Goal: Task Accomplishment & Management: Manage account settings

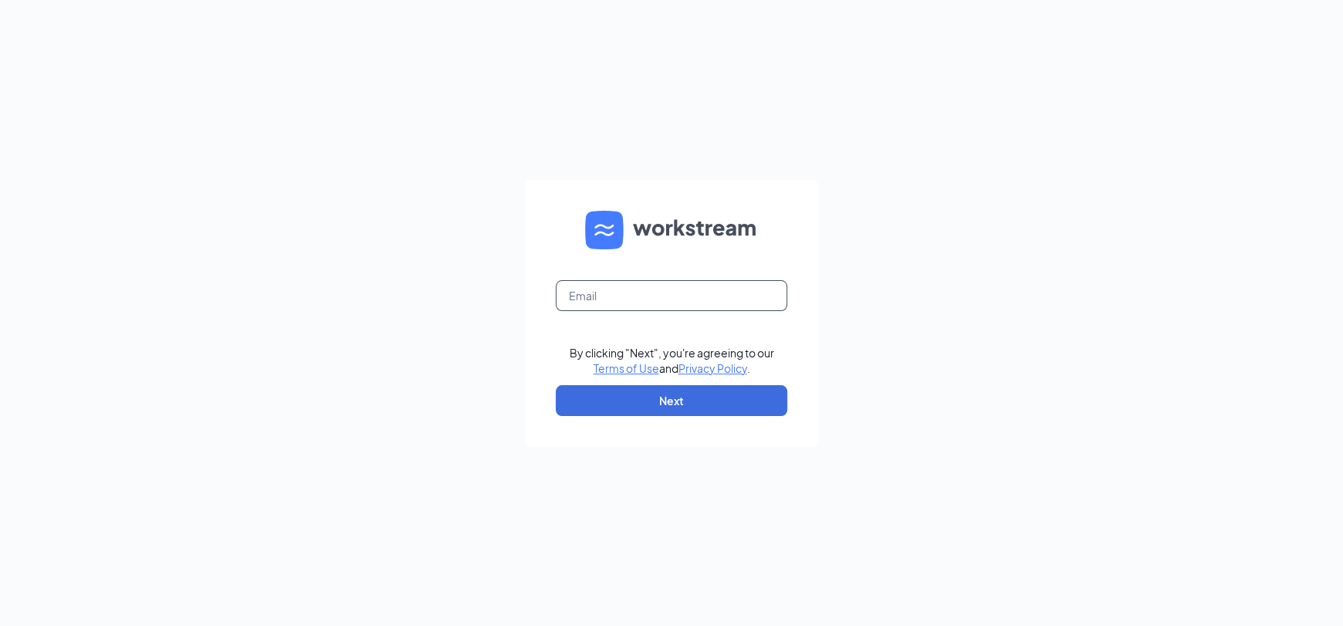
click at [619, 292] on input "text" at bounding box center [672, 295] width 232 height 31
type input "[EMAIL_ADDRESS][DOMAIN_NAME]"
click at [690, 408] on button "Next" at bounding box center [672, 400] width 232 height 31
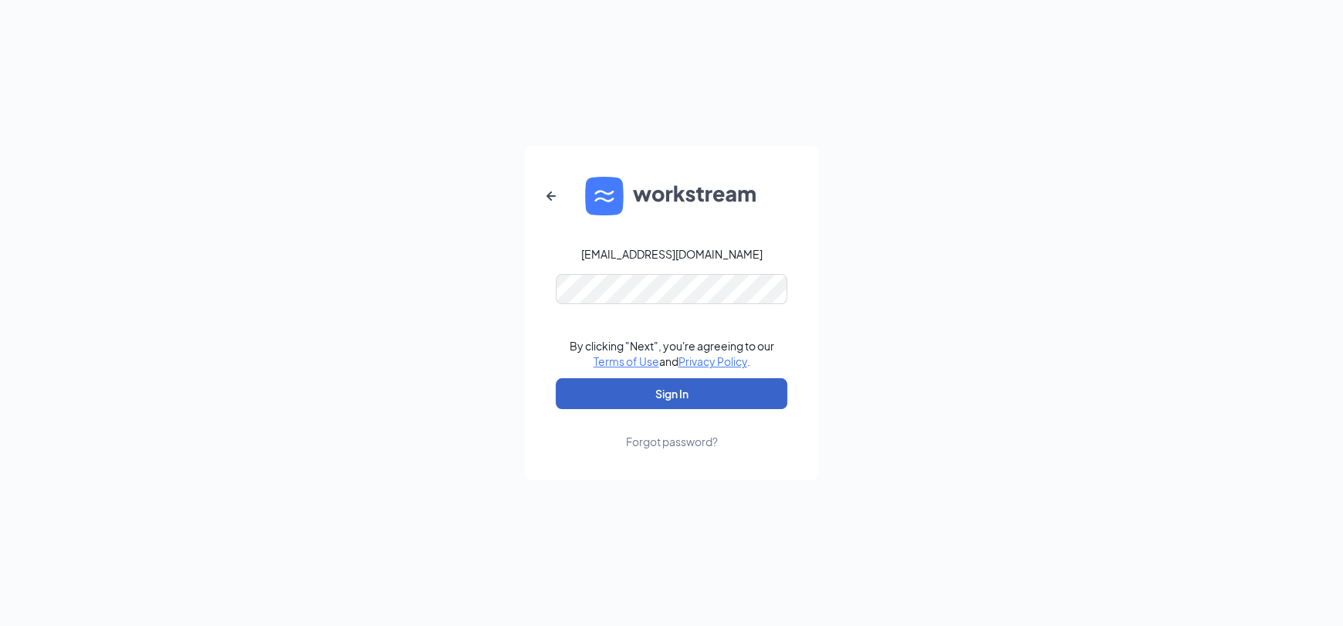
click at [681, 388] on button "Sign In" at bounding box center [672, 393] width 232 height 31
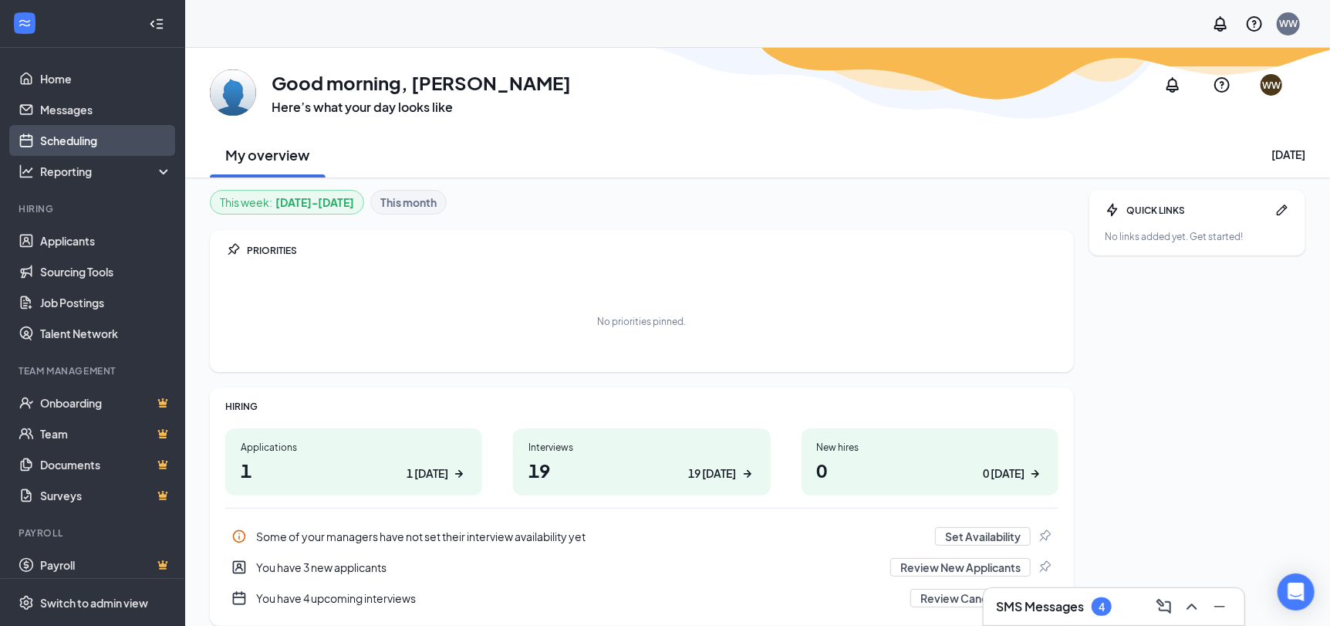
click at [60, 137] on link "Scheduling" at bounding box center [106, 140] width 132 height 31
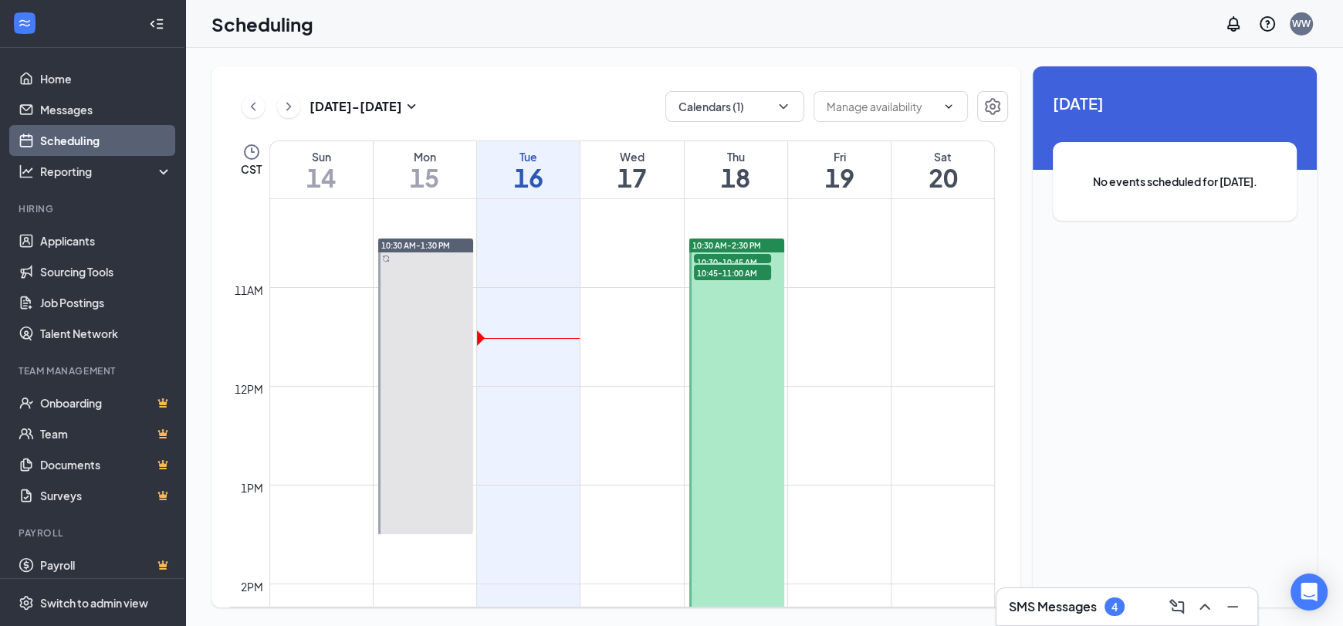
scroll to position [989, 0]
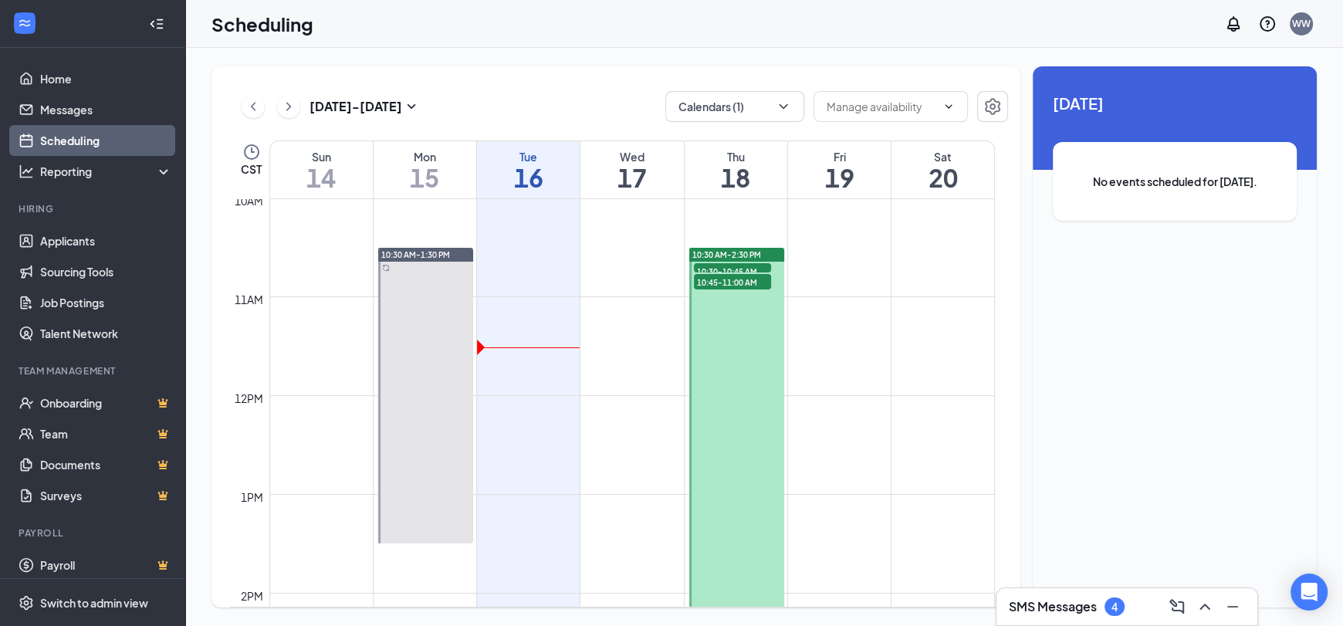
click at [735, 340] on div at bounding box center [736, 445] width 95 height 394
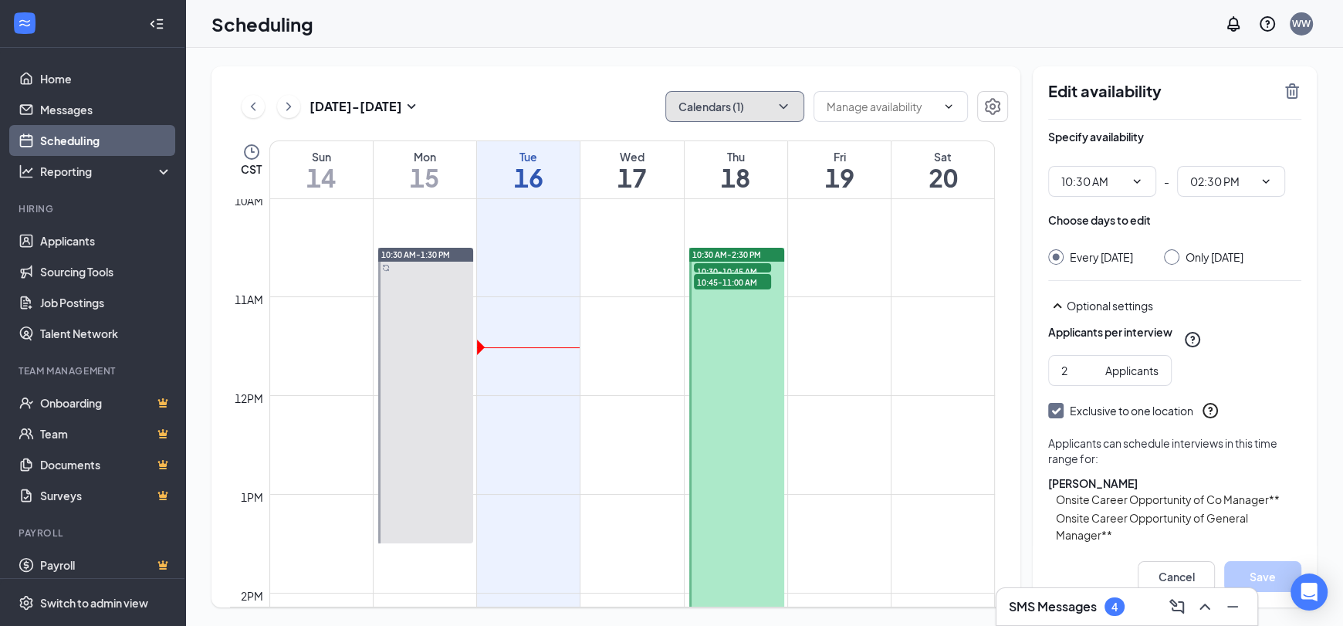
click at [774, 104] on button "Calendars (1)" at bounding box center [734, 106] width 139 height 31
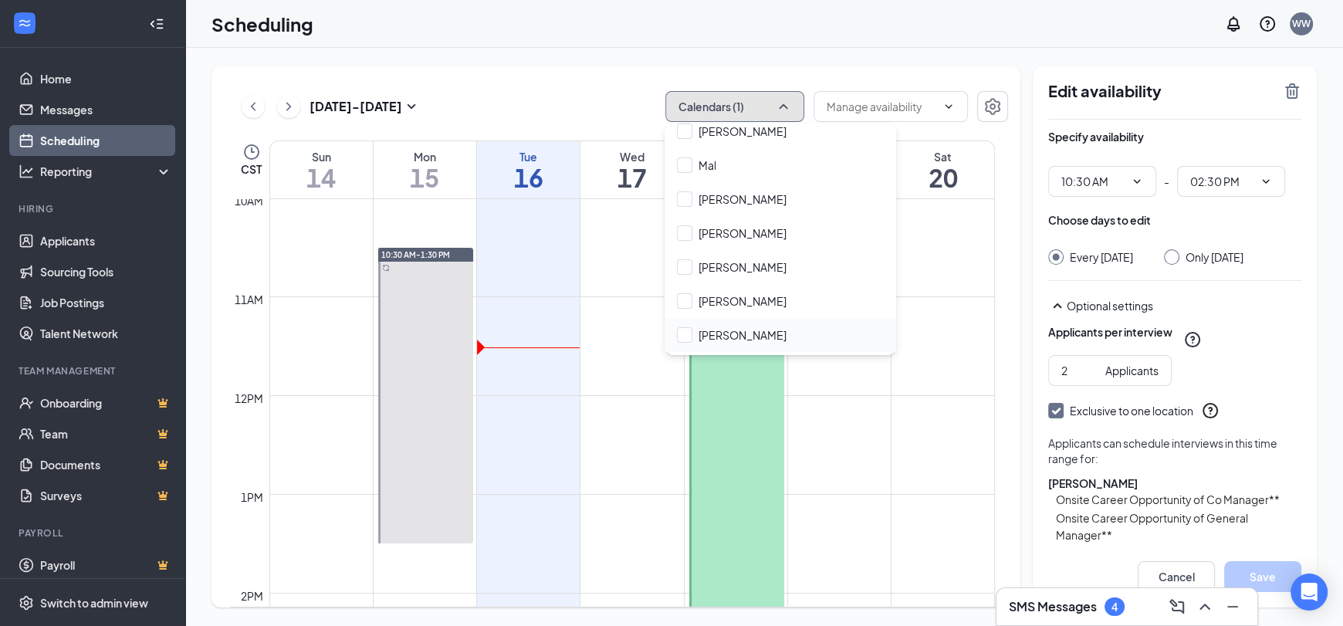
scroll to position [345, 0]
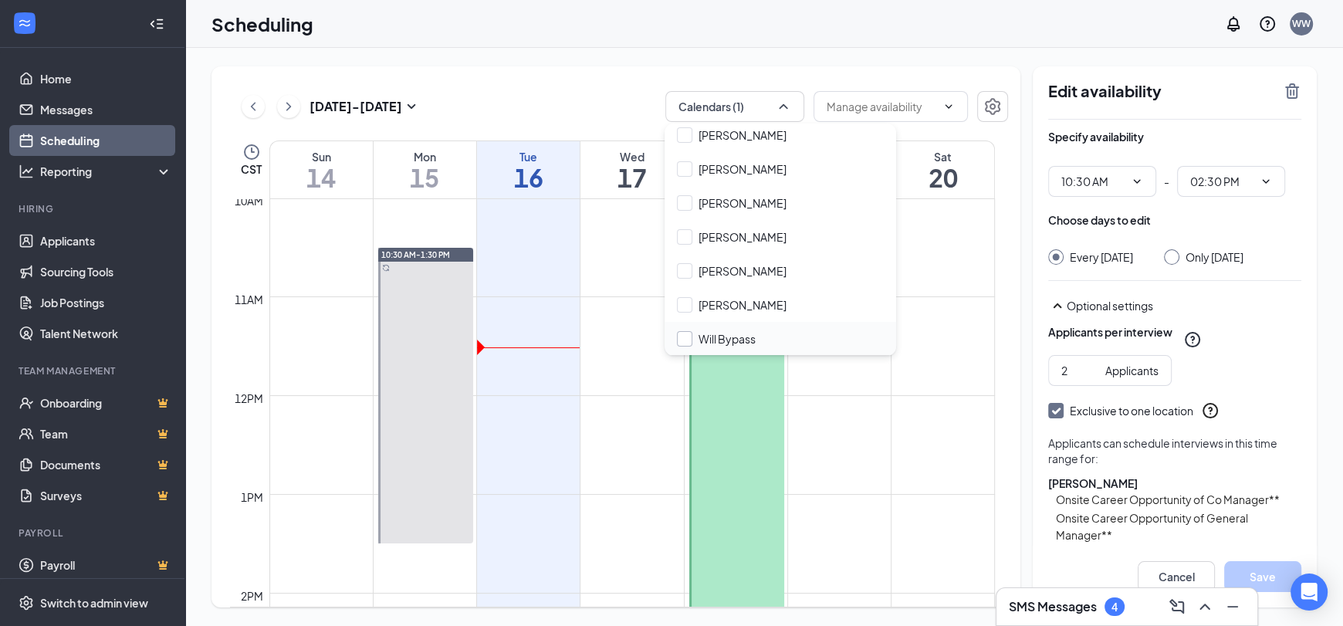
click at [742, 336] on input "Will Bypass" at bounding box center [716, 338] width 79 height 15
checkbox input "true"
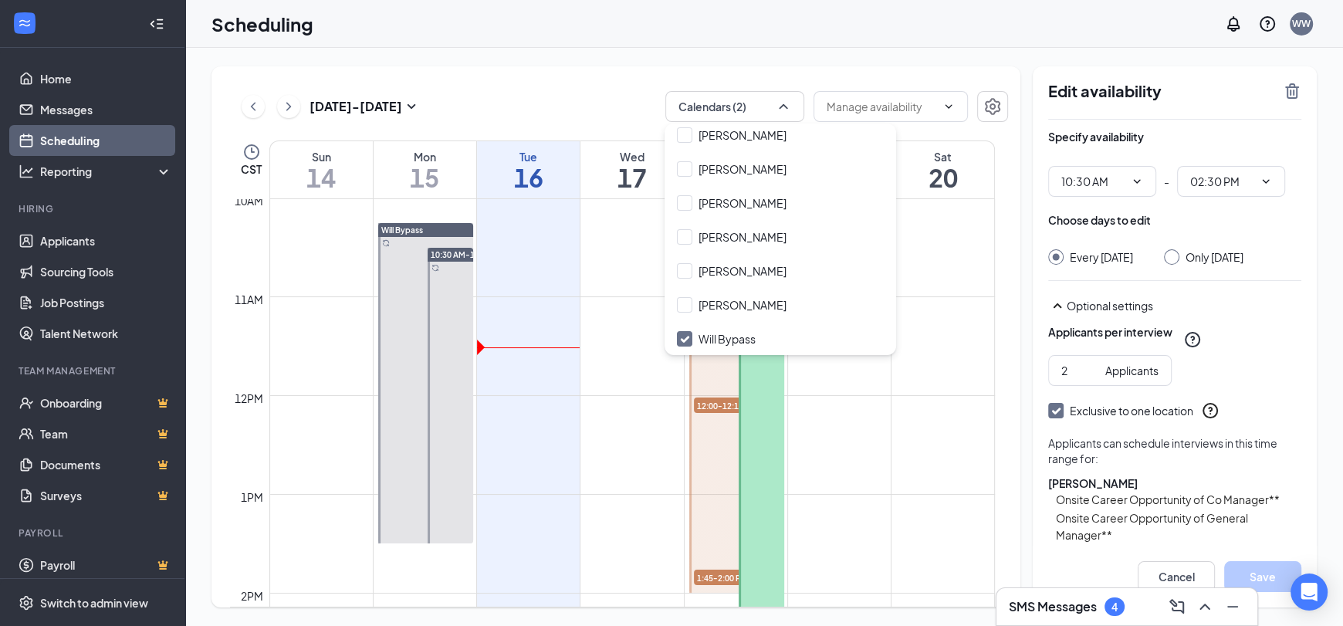
click at [854, 31] on div "Scheduling WW" at bounding box center [764, 24] width 1158 height 48
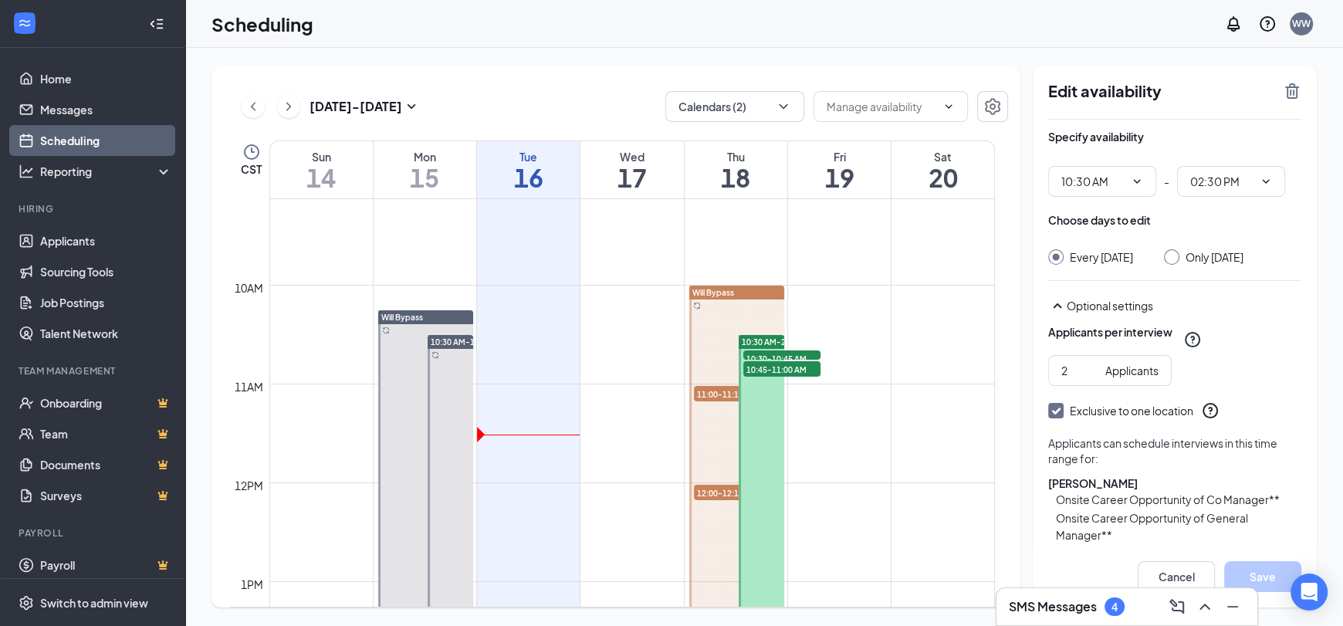
scroll to position [912, 0]
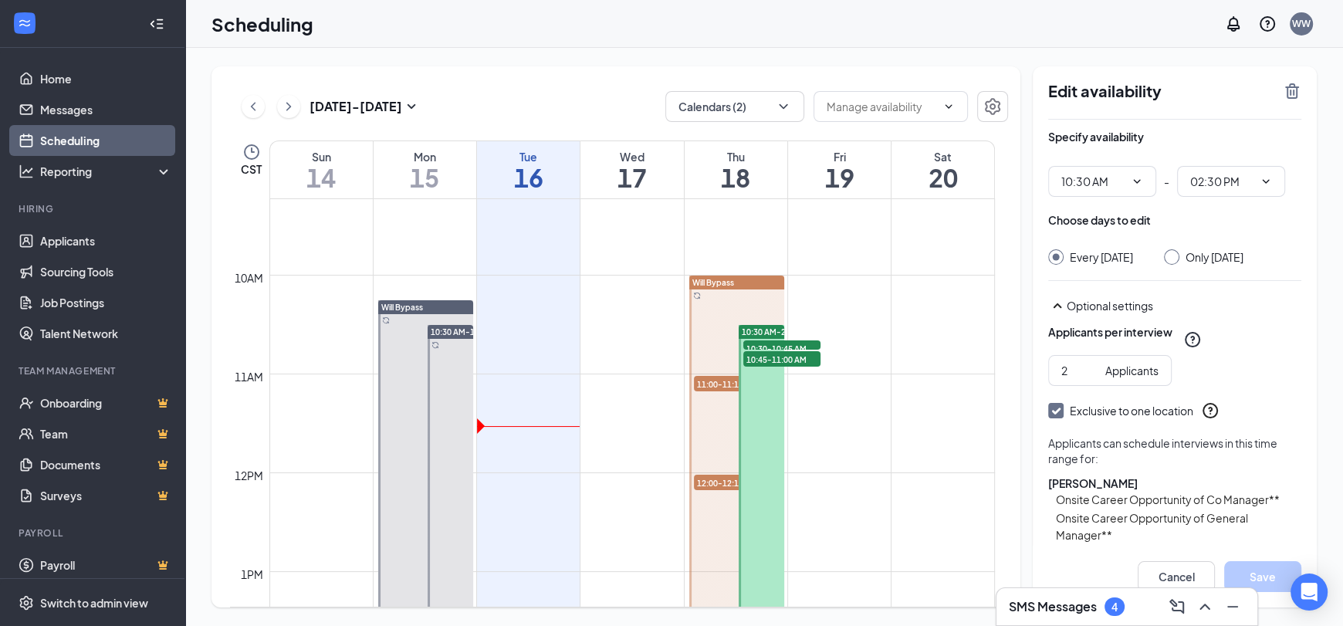
click at [754, 283] on div "Will Bypass" at bounding box center [736, 282] width 95 height 14
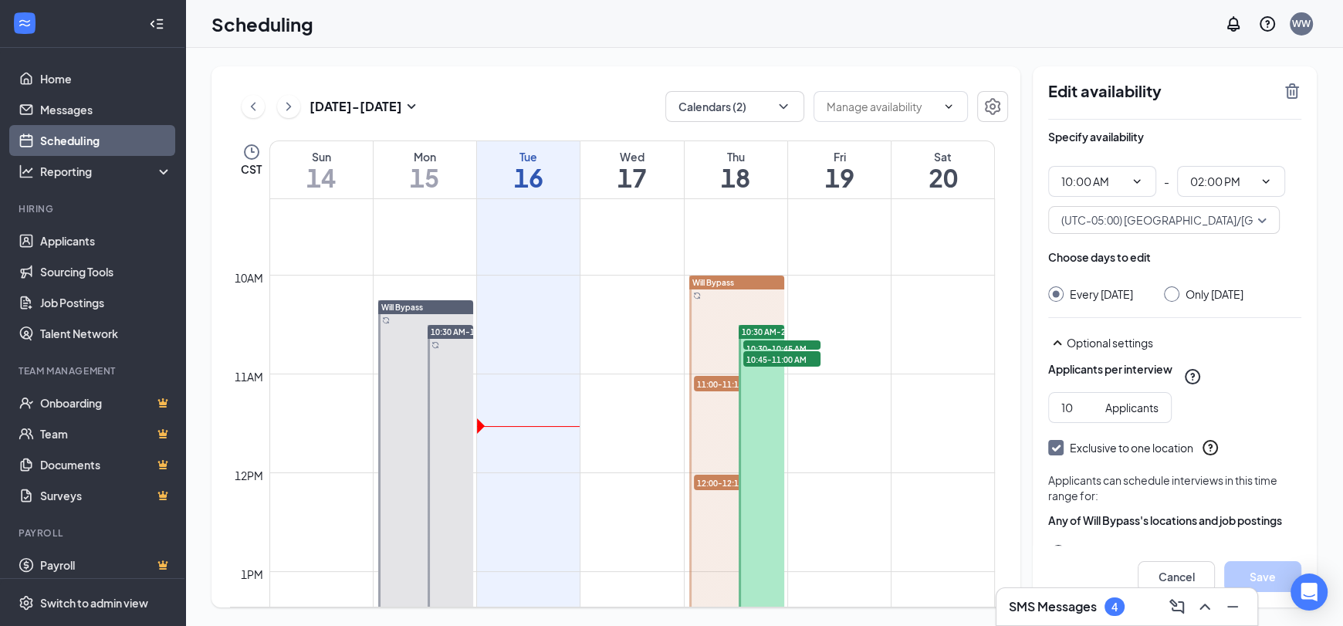
click at [441, 308] on div "Will Bypass" at bounding box center [425, 307] width 95 height 14
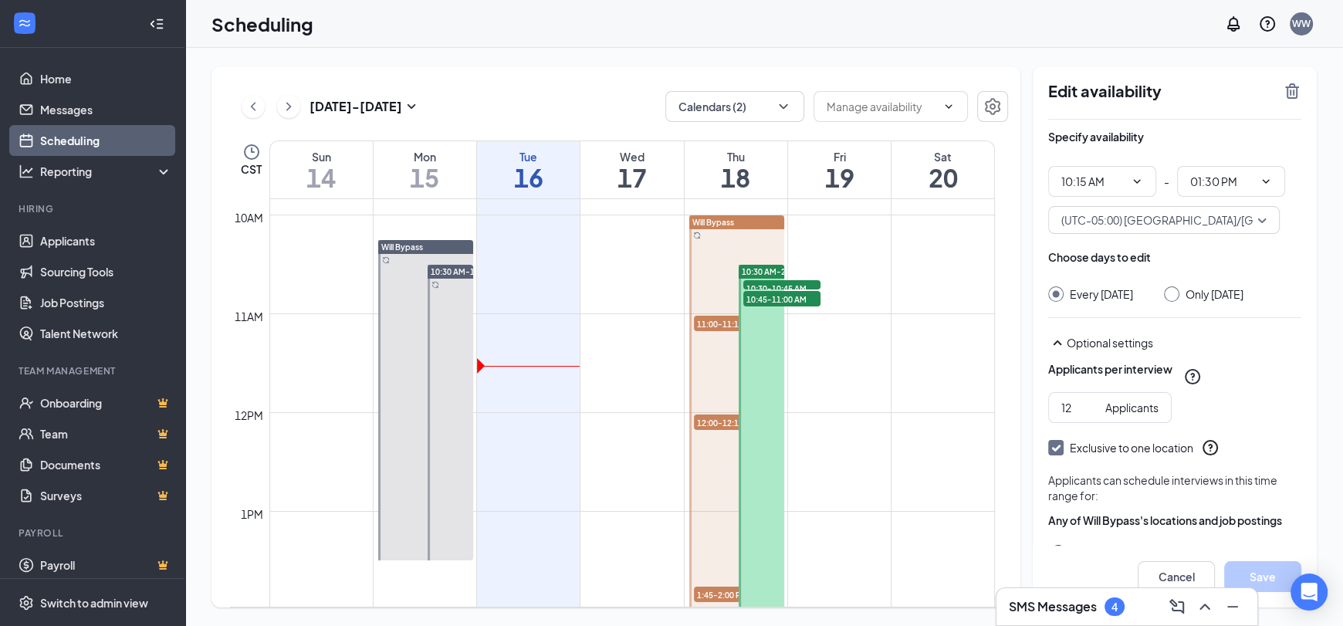
scroll to position [912, 0]
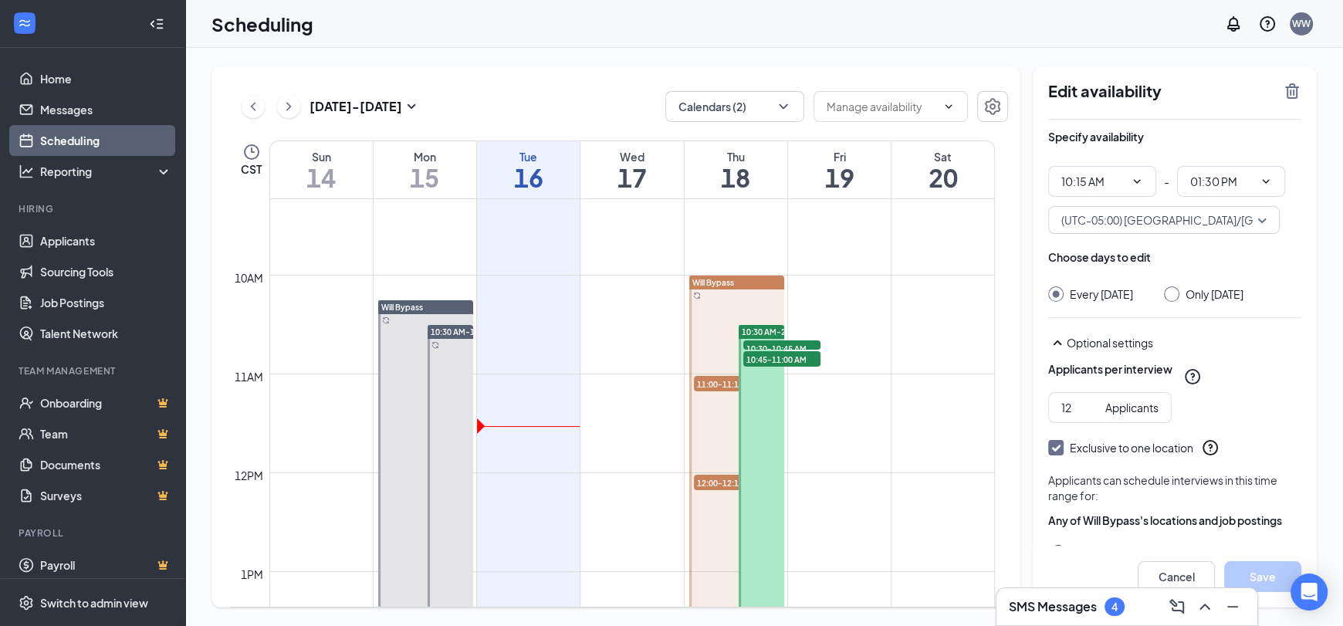
click at [737, 283] on div "Will Bypass" at bounding box center [736, 282] width 95 height 14
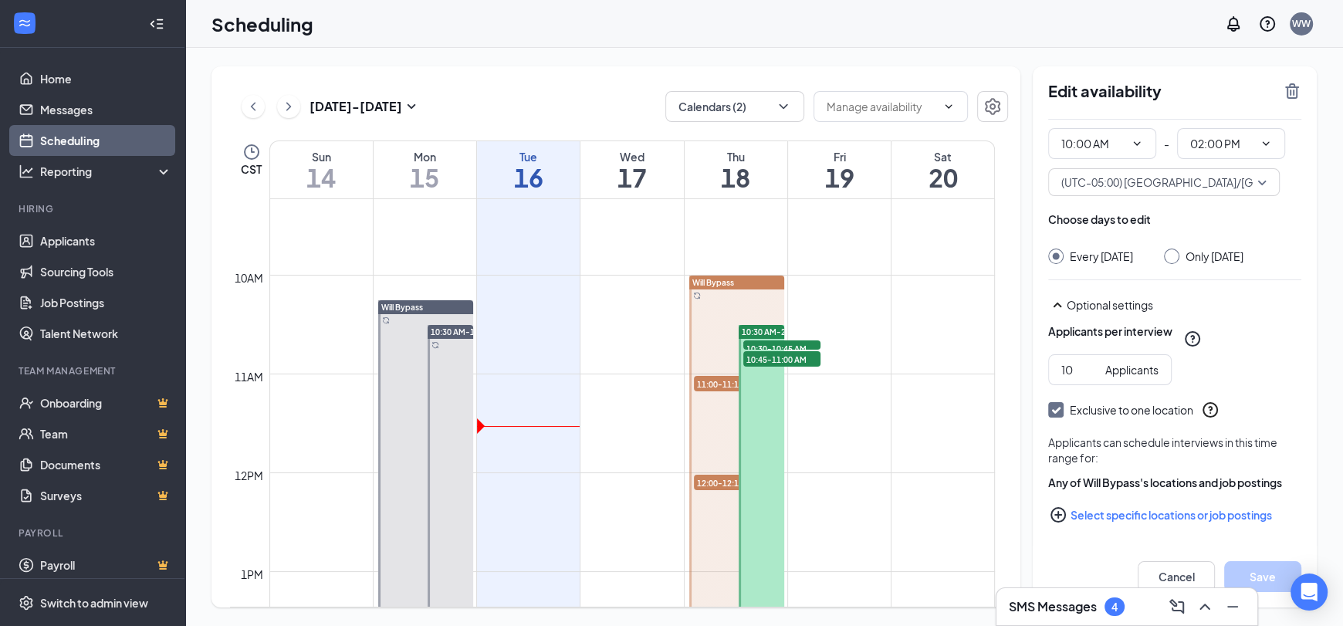
scroll to position [52, 0]
click at [1147, 514] on button "Select specific locations or job postings" at bounding box center [1174, 514] width 253 height 31
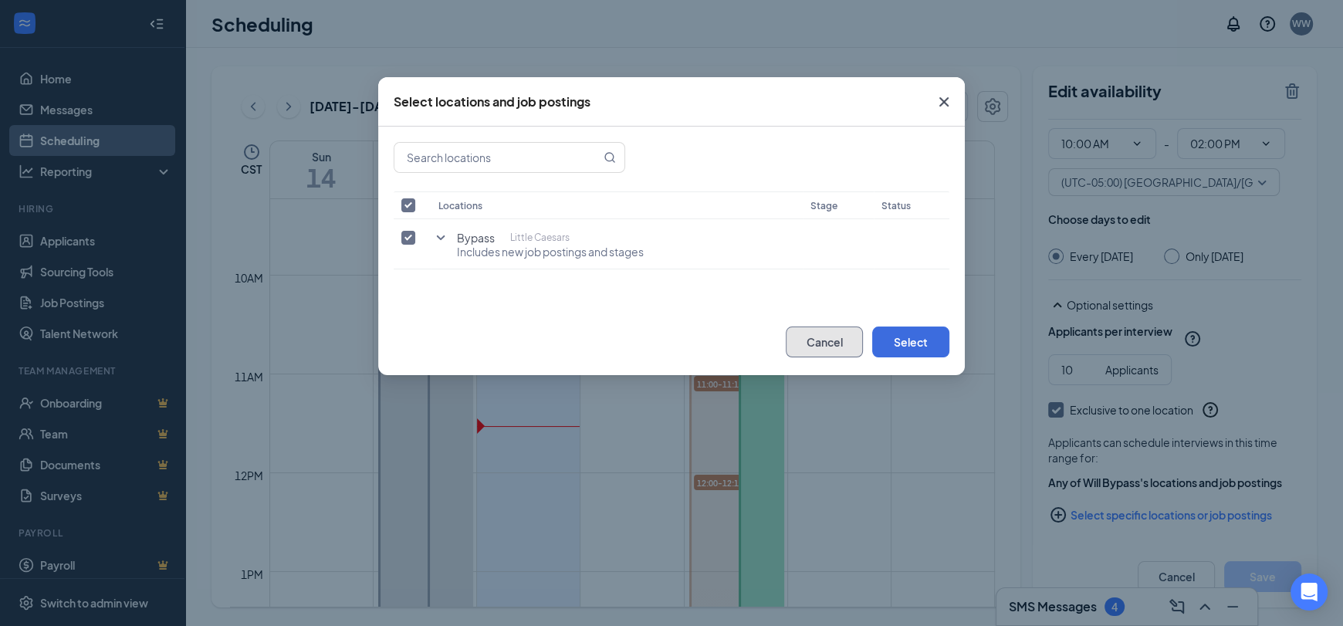
click at [825, 346] on button "Cancel" at bounding box center [824, 341] width 77 height 31
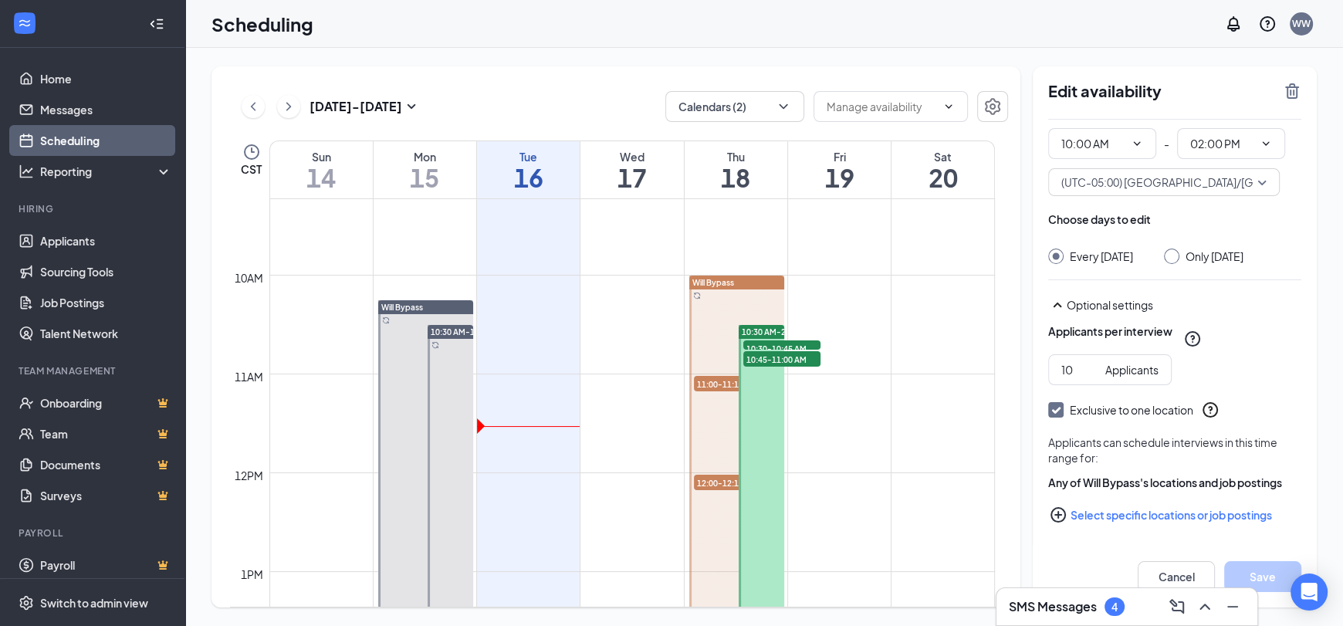
click at [448, 305] on div "Will Bypass" at bounding box center [425, 307] width 95 height 14
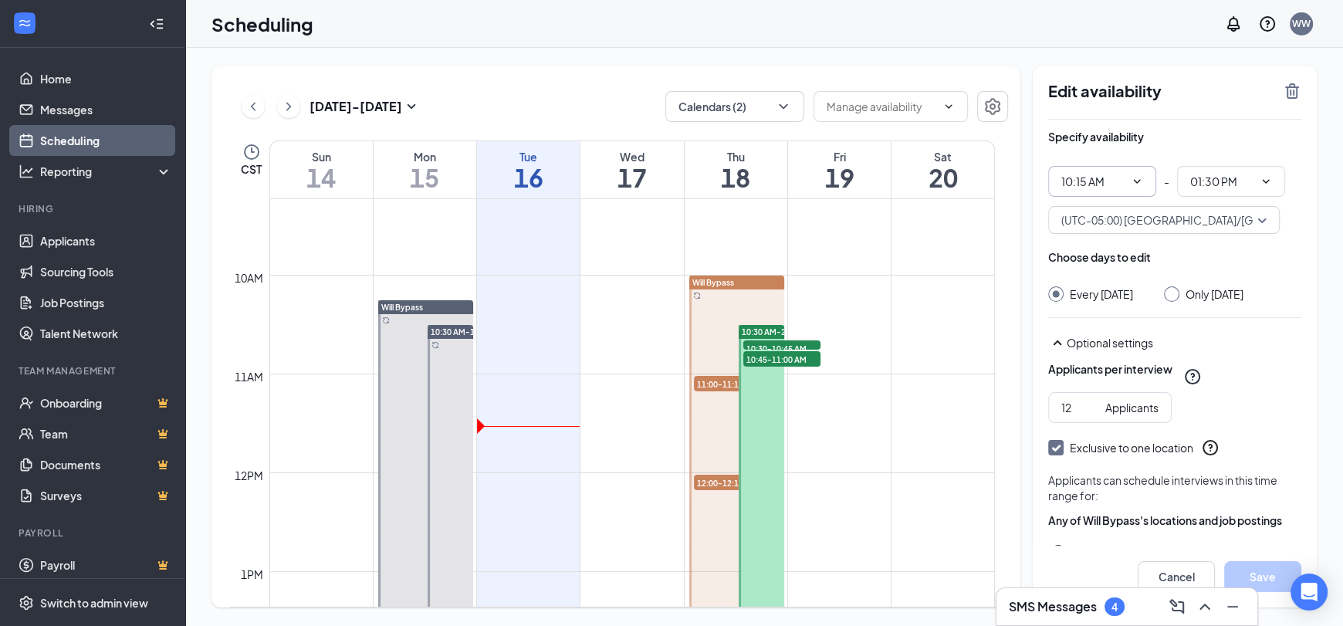
click at [1136, 176] on icon "ChevronDown" at bounding box center [1136, 181] width 12 height 12
click at [1134, 175] on icon "ChevronDown" at bounding box center [1136, 181] width 12 height 12
click at [1139, 186] on icon "ChevronDown" at bounding box center [1136, 181] width 12 height 12
click at [1108, 182] on input "10:15 AM" at bounding box center [1092, 181] width 63 height 17
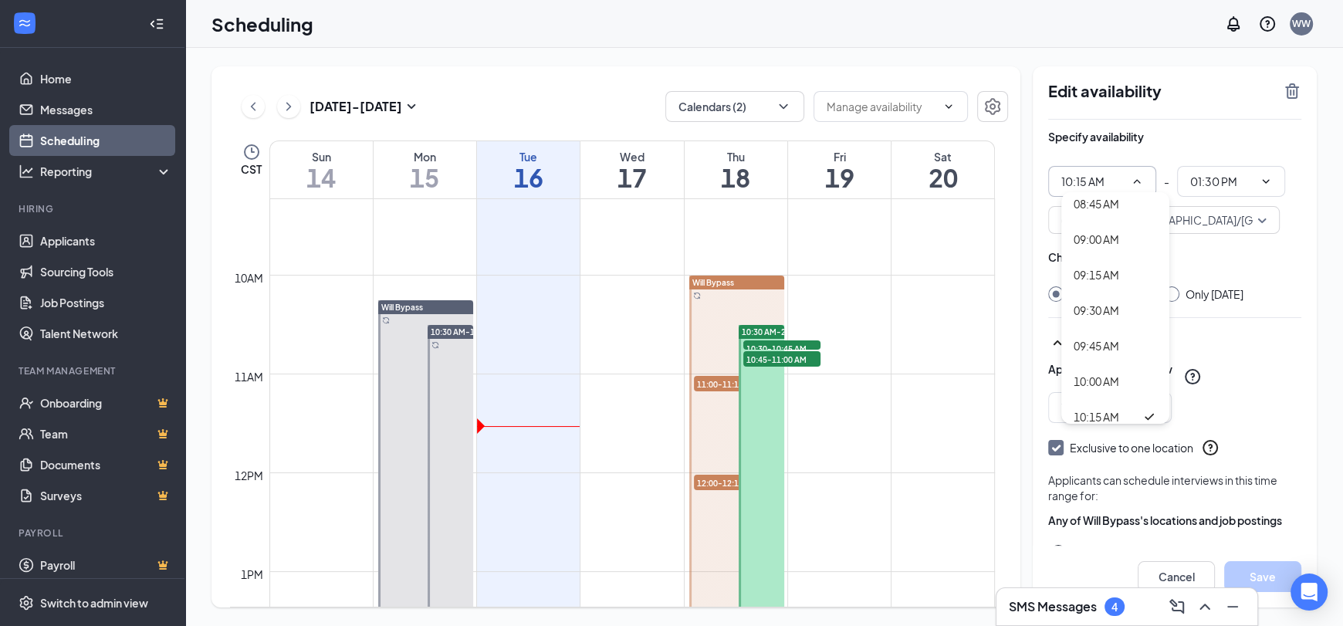
scroll to position [1466, 0]
click at [1106, 238] on div "10:30 AM" at bounding box center [1096, 234] width 46 height 17
type input "10:30 AM"
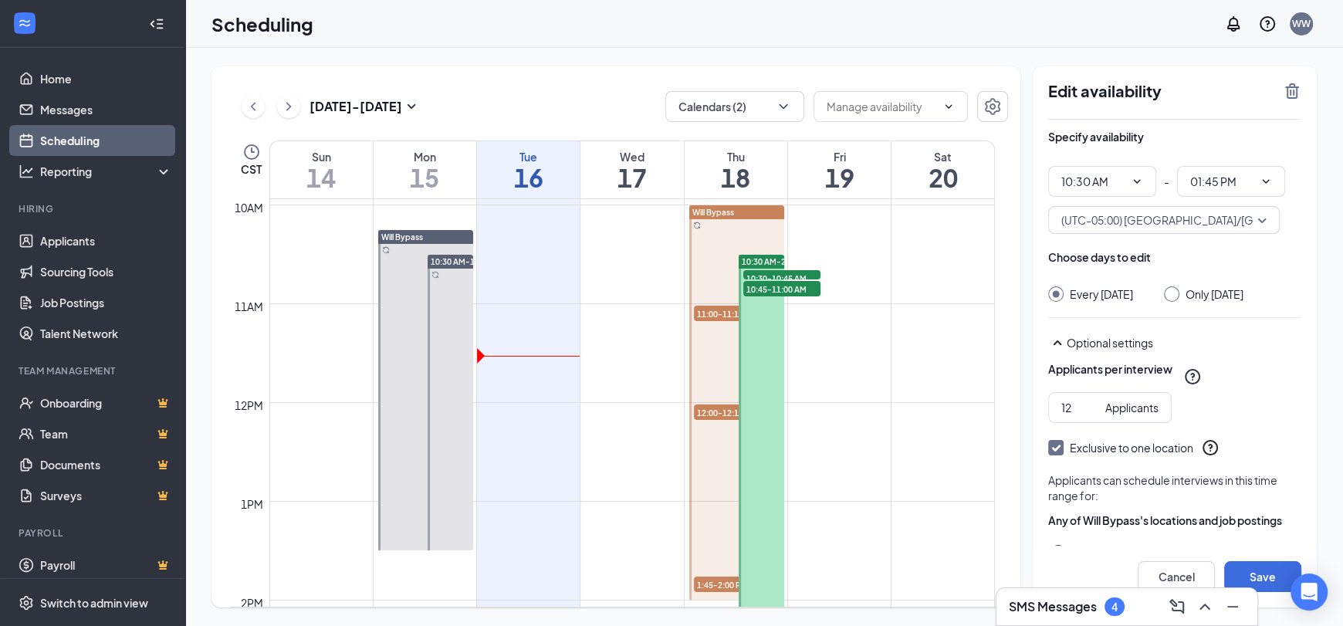
scroll to position [989, 0]
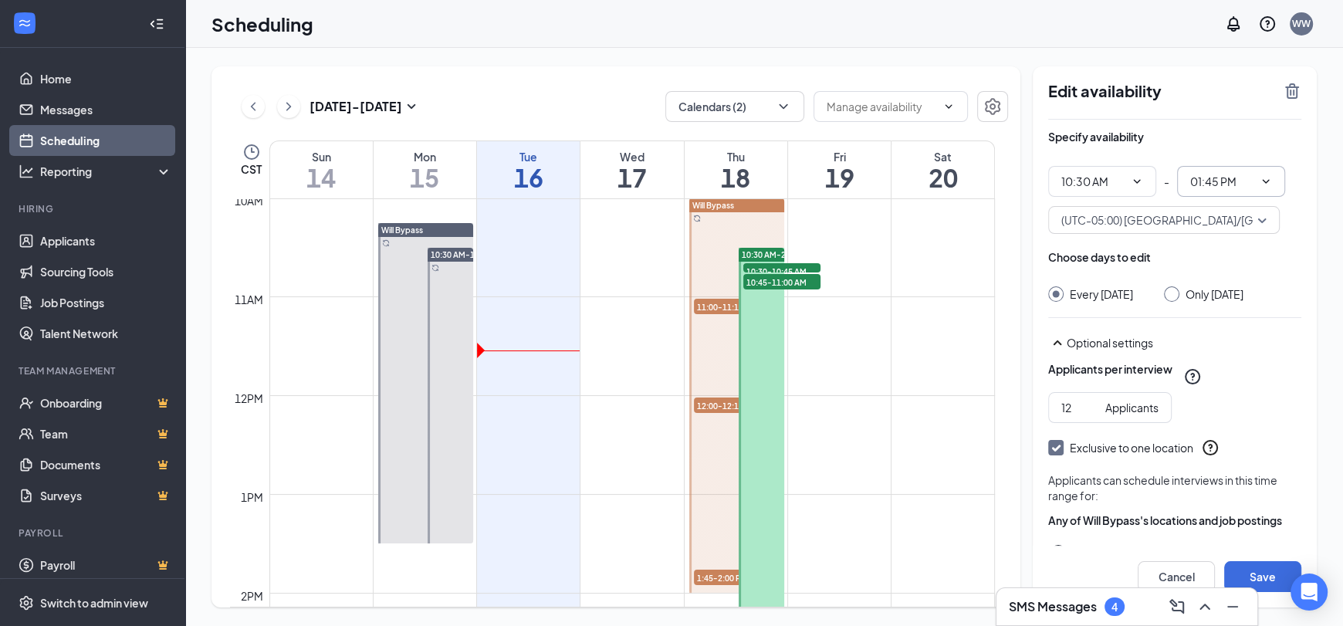
click at [1213, 181] on input "01:45 PM" at bounding box center [1221, 181] width 63 height 17
click at [1215, 231] on div "01:30 PM" at bounding box center [1225, 239] width 46 height 17
type input "01:30 PM"
click at [1068, 416] on input "12" at bounding box center [1080, 407] width 38 height 17
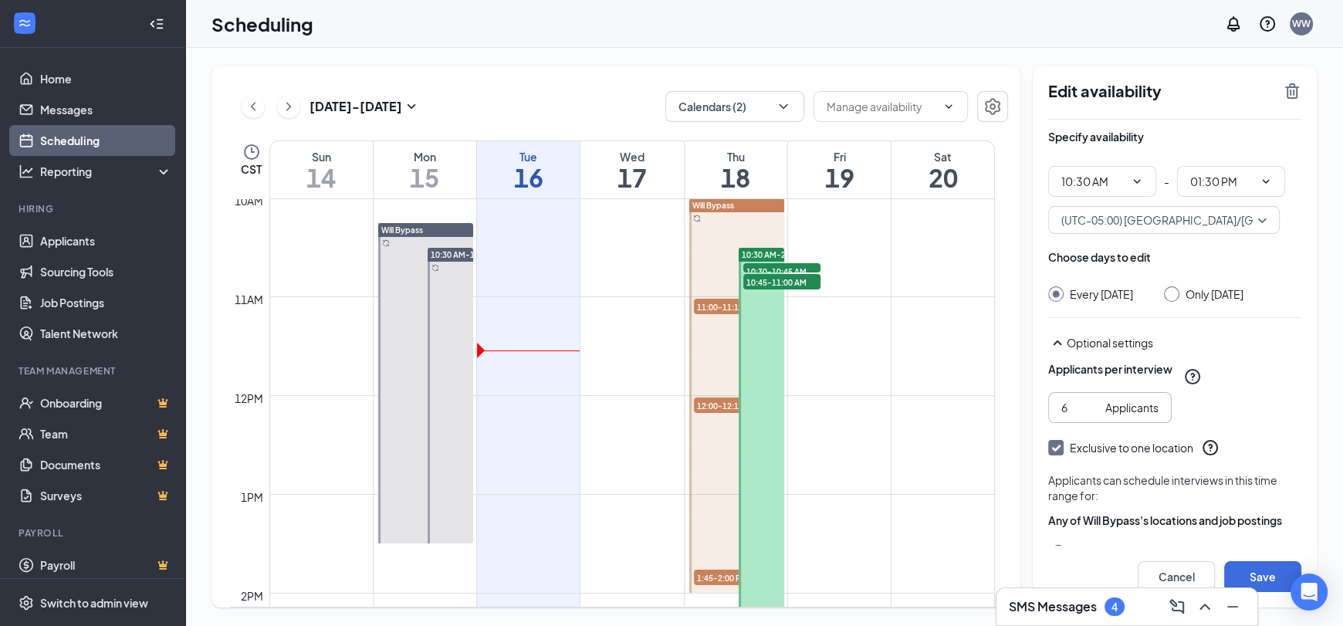
type input "6"
click at [1261, 392] on div "Applicants per interview" at bounding box center [1174, 376] width 253 height 31
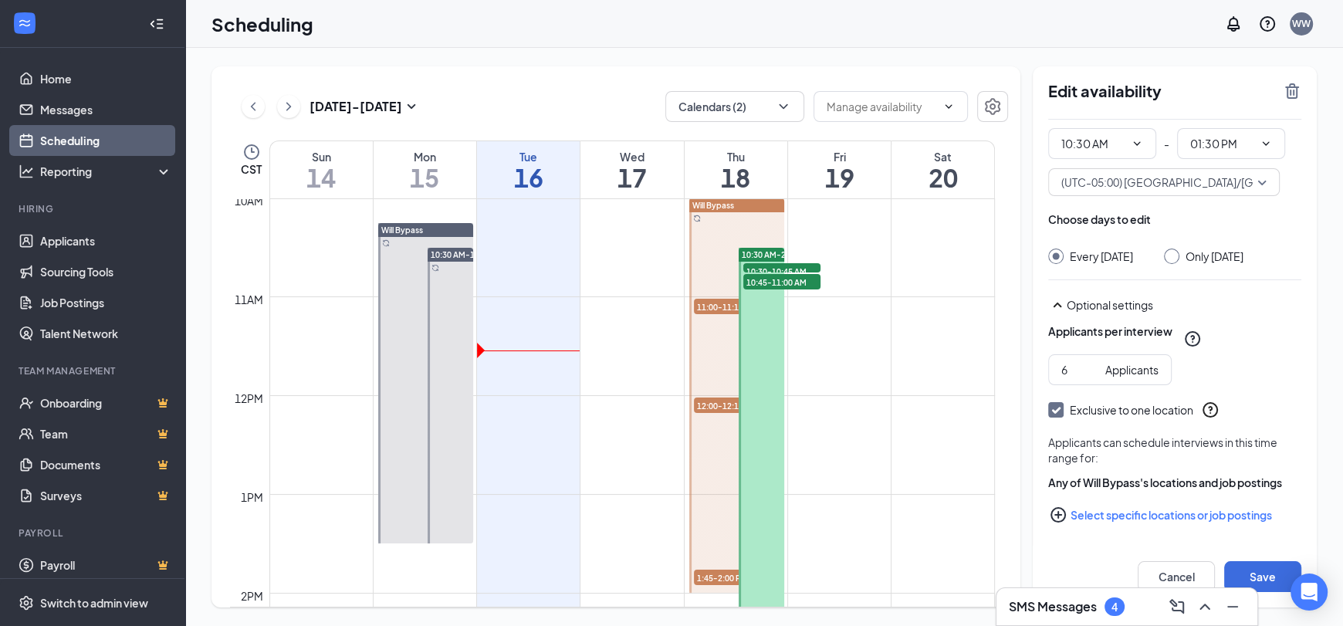
scroll to position [52, 0]
click at [1269, 566] on button "Save" at bounding box center [1262, 576] width 77 height 31
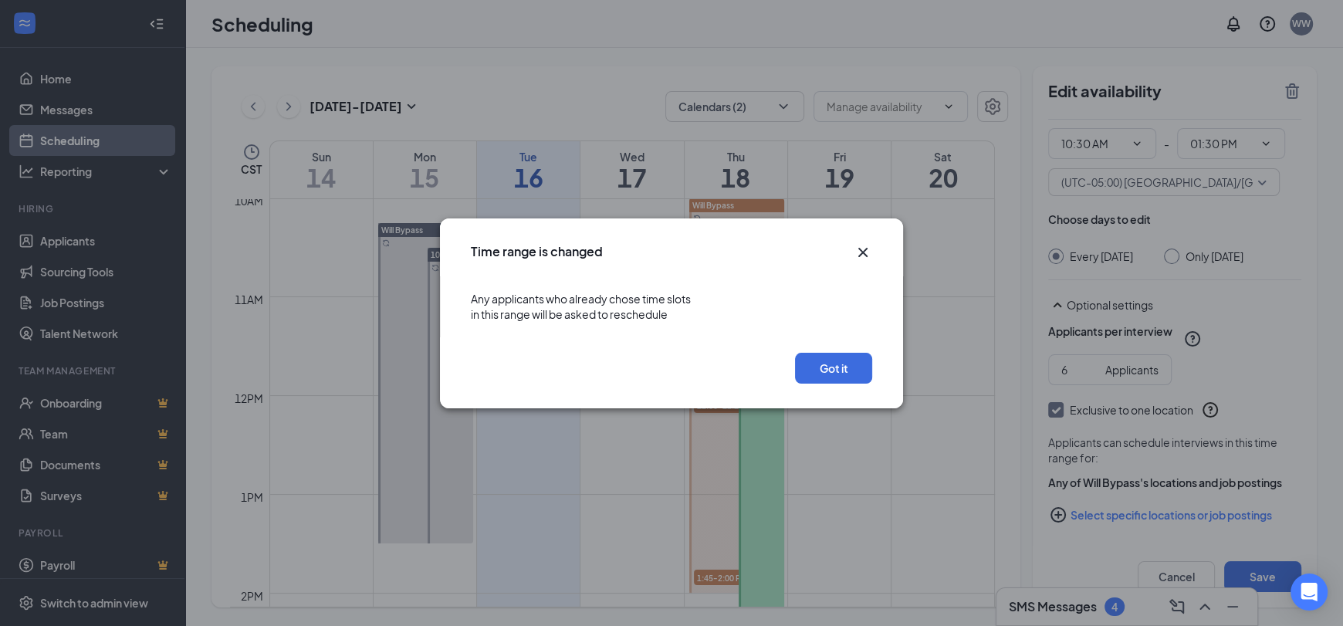
click at [863, 246] on icon "Cross" at bounding box center [862, 252] width 19 height 19
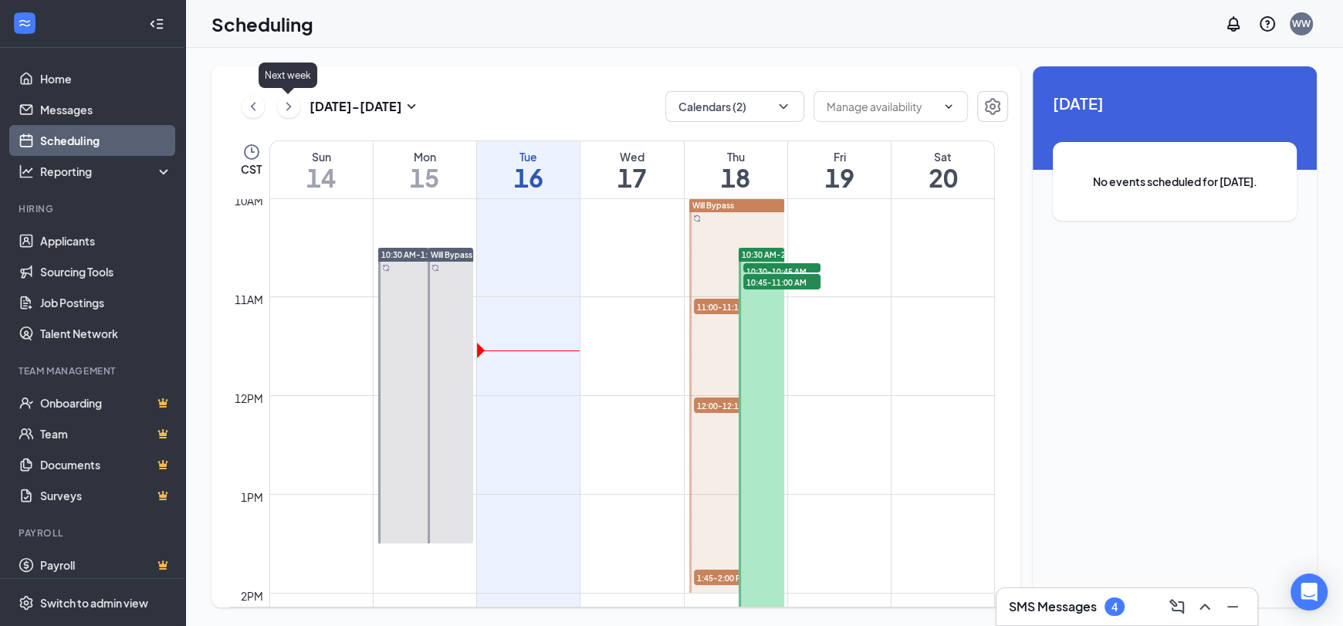
click at [288, 109] on icon "ChevronRight" at bounding box center [288, 106] width 5 height 8
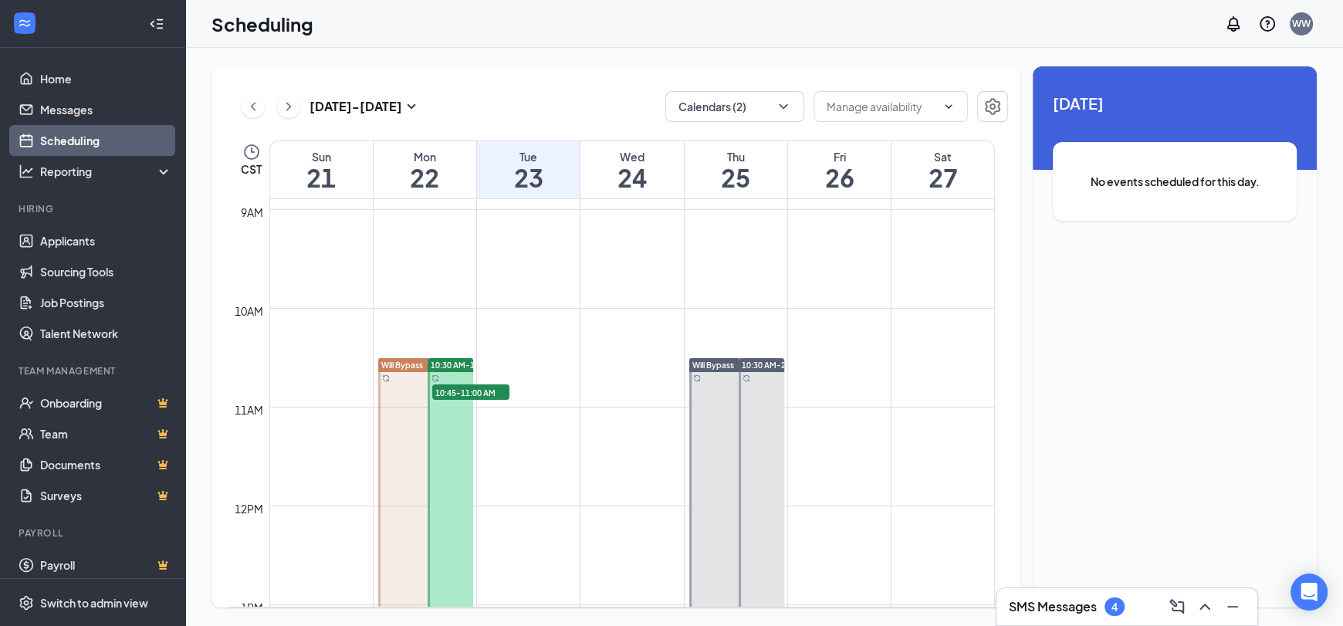
scroll to position [926, 0]
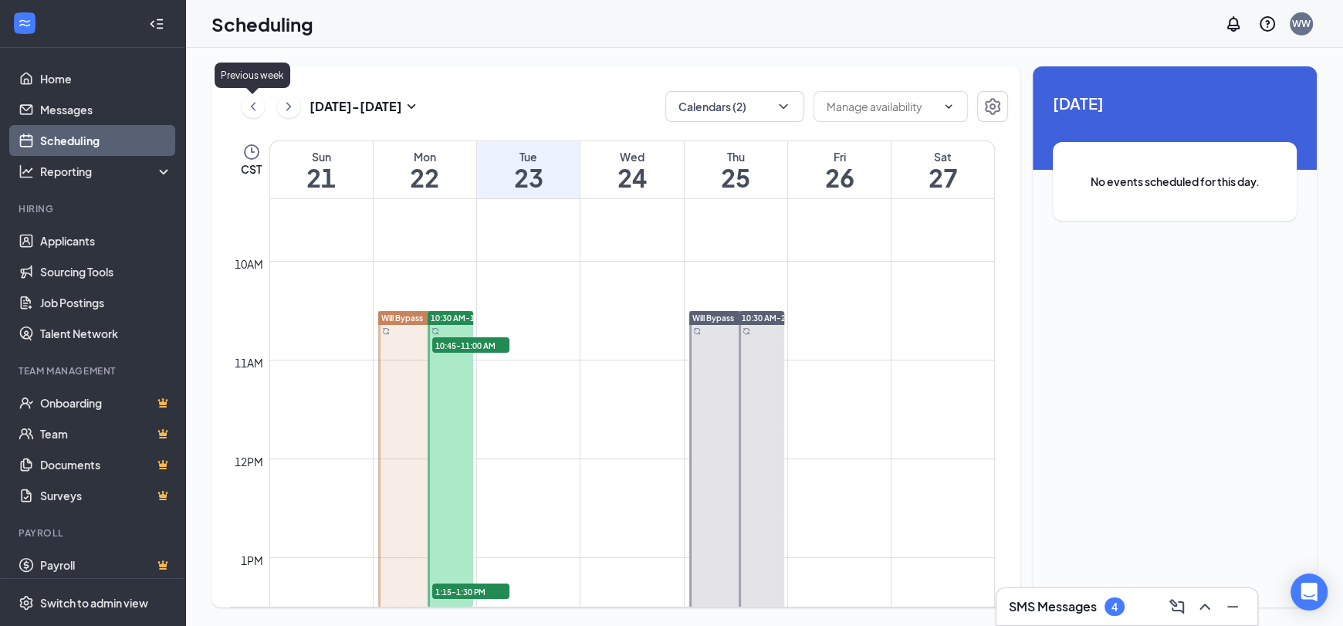
click at [258, 106] on icon "ChevronLeft" at bounding box center [252, 106] width 15 height 19
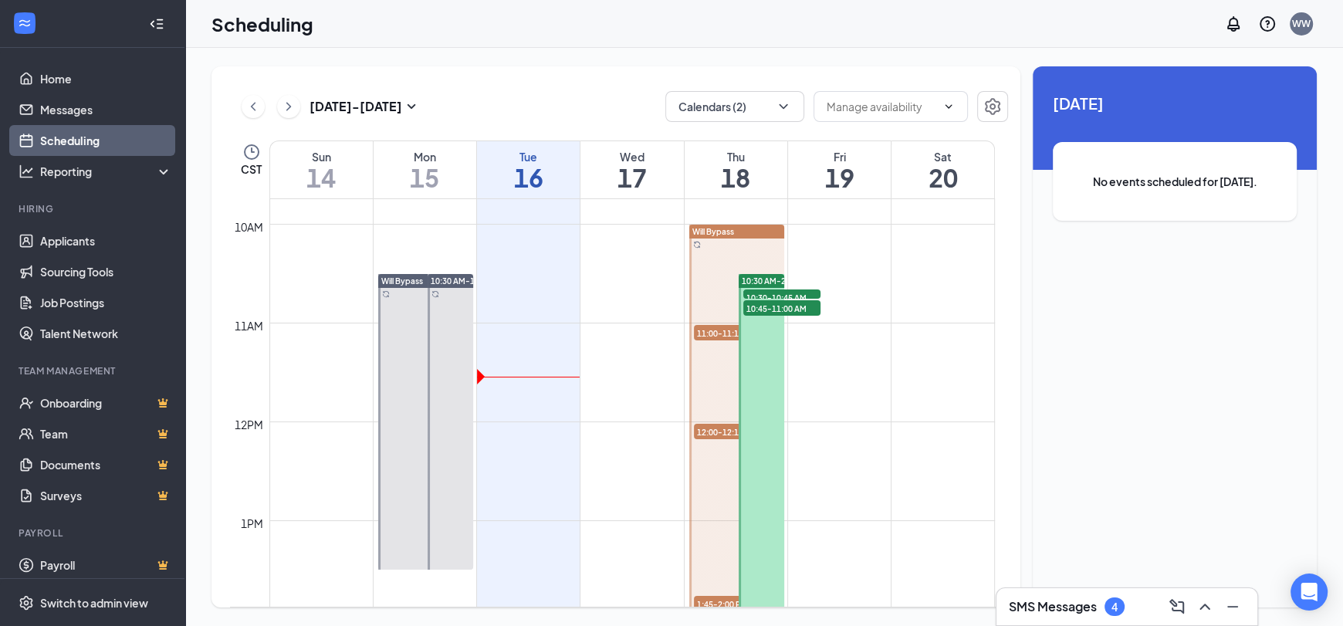
scroll to position [912, 0]
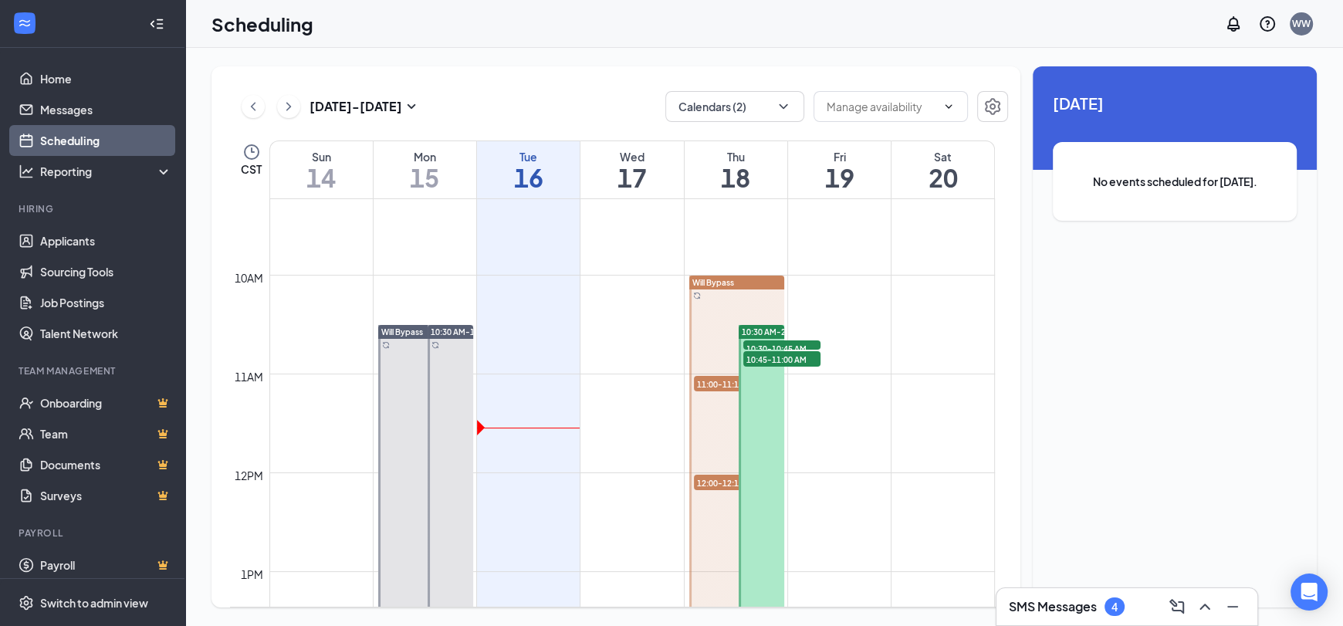
click at [748, 279] on div "Will Bypass" at bounding box center [736, 282] width 95 height 14
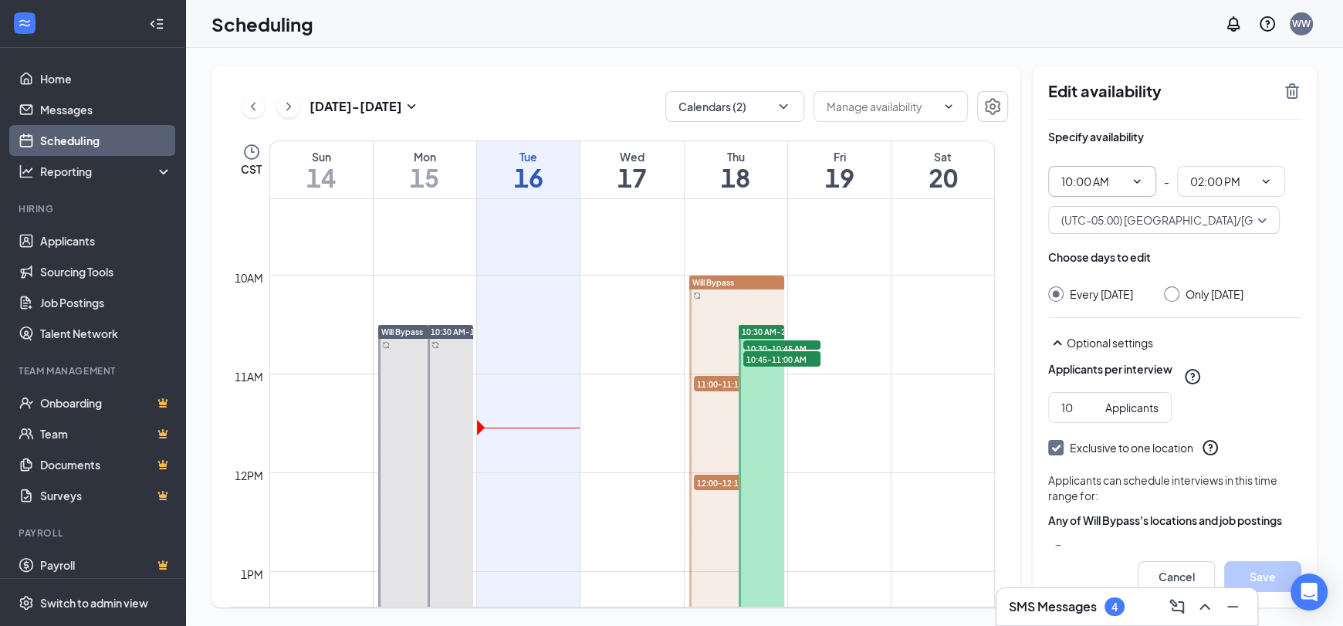
click at [1137, 177] on icon "ChevronDown" at bounding box center [1136, 181] width 12 height 12
click at [1087, 182] on input "10:00 AM" at bounding box center [1092, 181] width 63 height 17
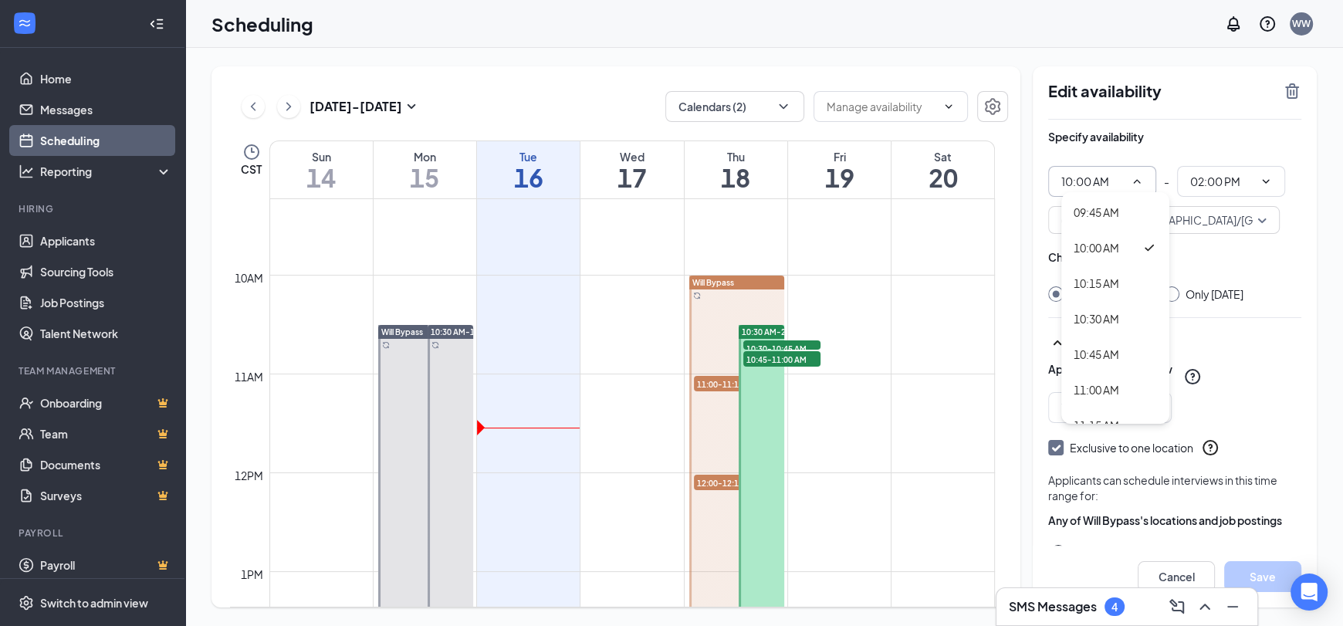
scroll to position [1388, 0]
click at [1099, 311] on div "10:30 AM" at bounding box center [1096, 312] width 46 height 17
type input "10:30 AM"
type input "02:30 PM"
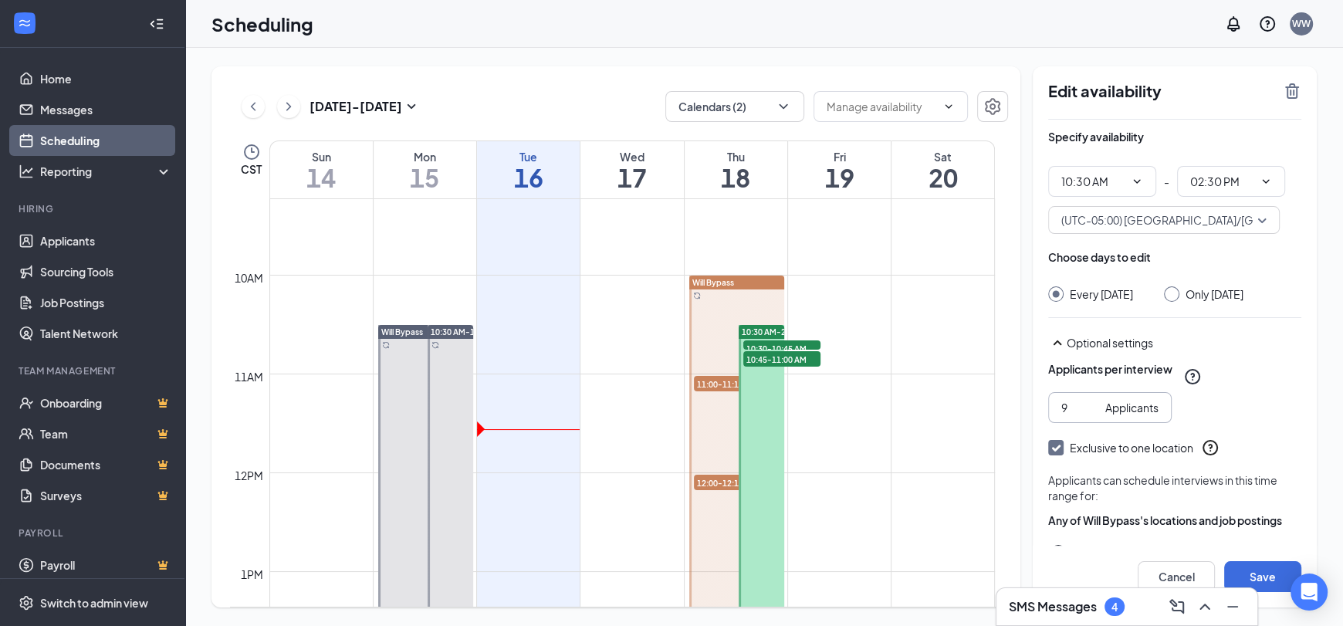
click at [1093, 416] on input "9" at bounding box center [1080, 407] width 38 height 17
click at [1093, 416] on input "8" at bounding box center [1080, 407] width 38 height 17
click at [1093, 416] on input "7" at bounding box center [1080, 407] width 38 height 17
type input "6"
click at [1093, 416] on input "6" at bounding box center [1080, 407] width 38 height 17
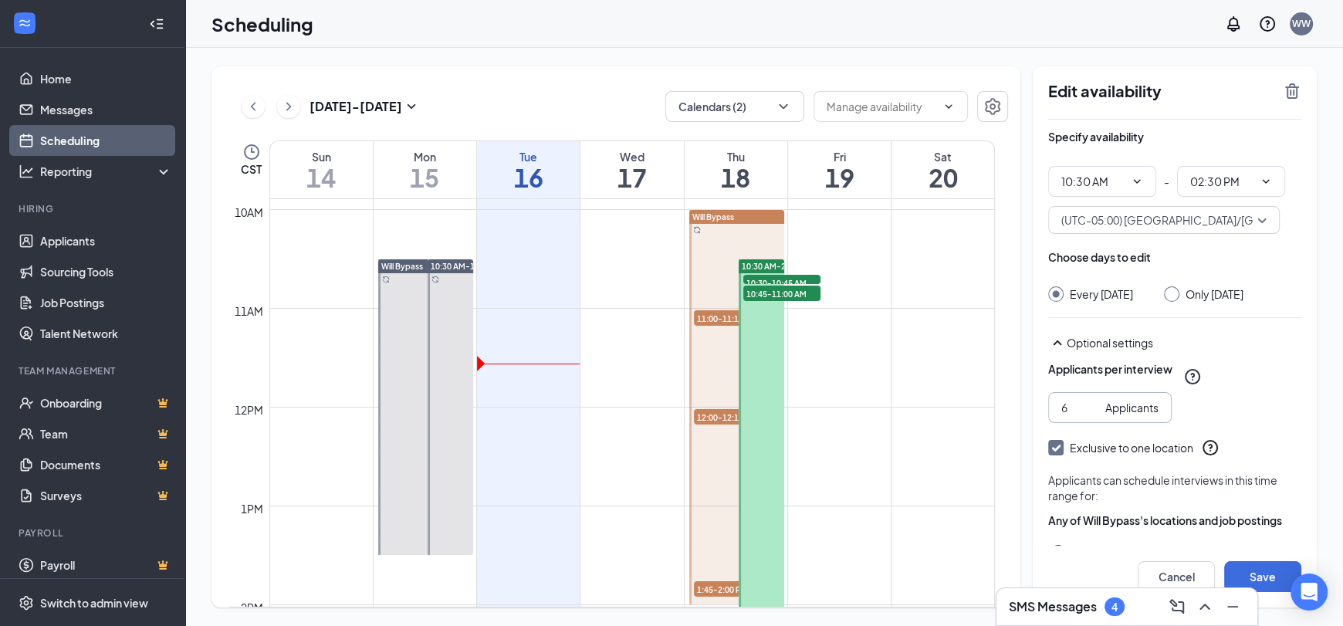
scroll to position [912, 0]
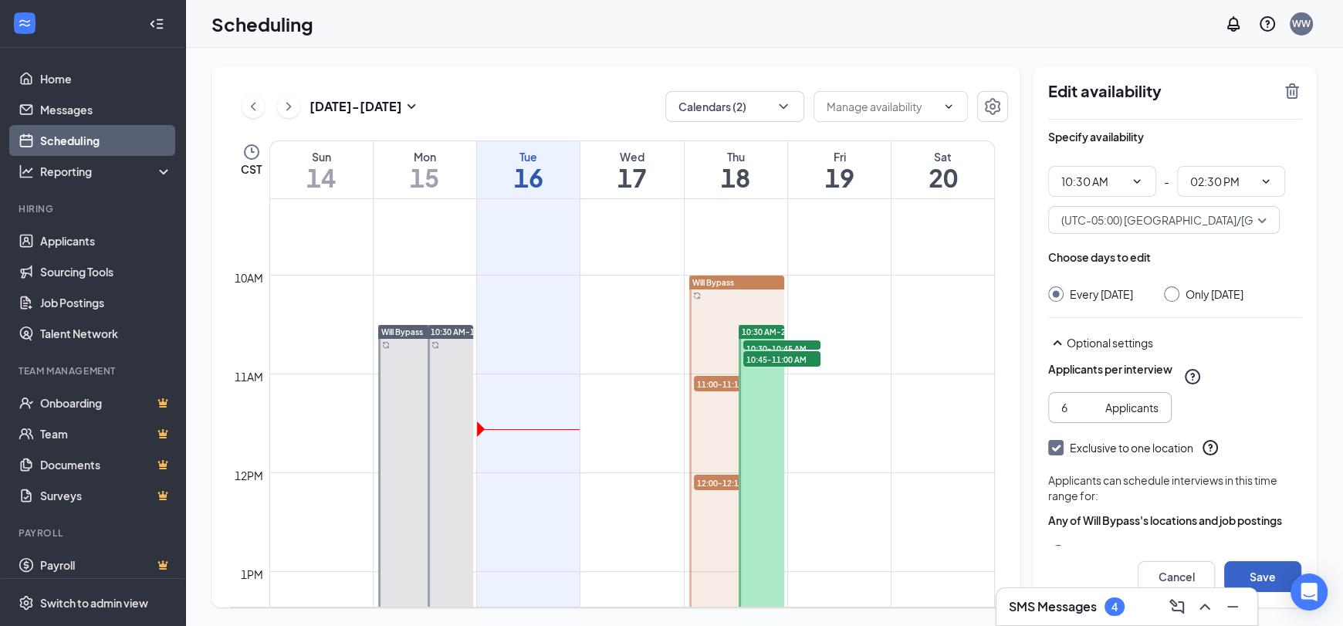
click at [1272, 569] on button "Save" at bounding box center [1262, 576] width 77 height 31
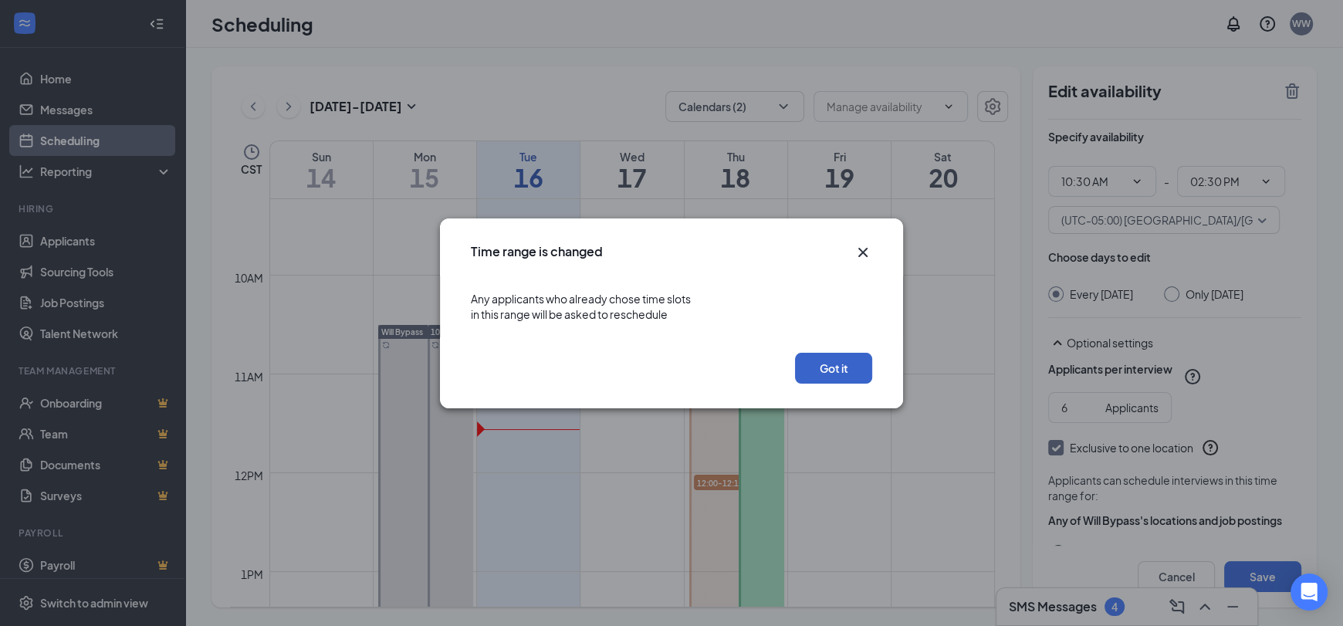
click at [832, 370] on button "Got it" at bounding box center [833, 368] width 77 height 31
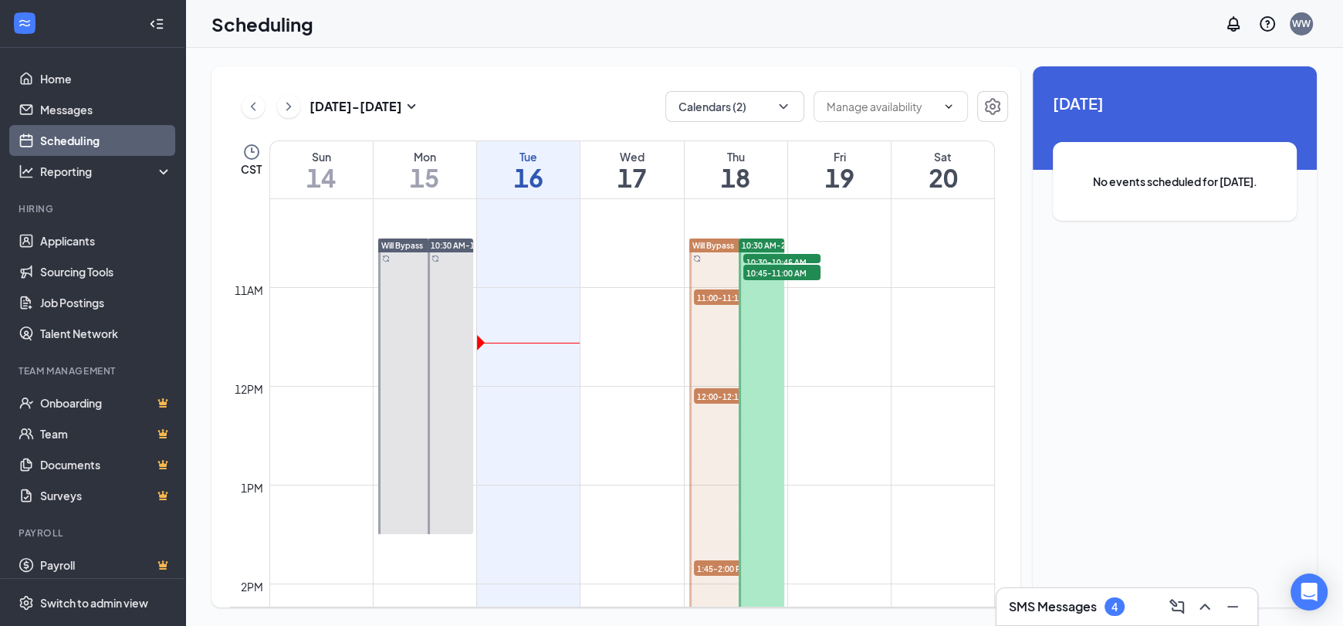
scroll to position [989, 0]
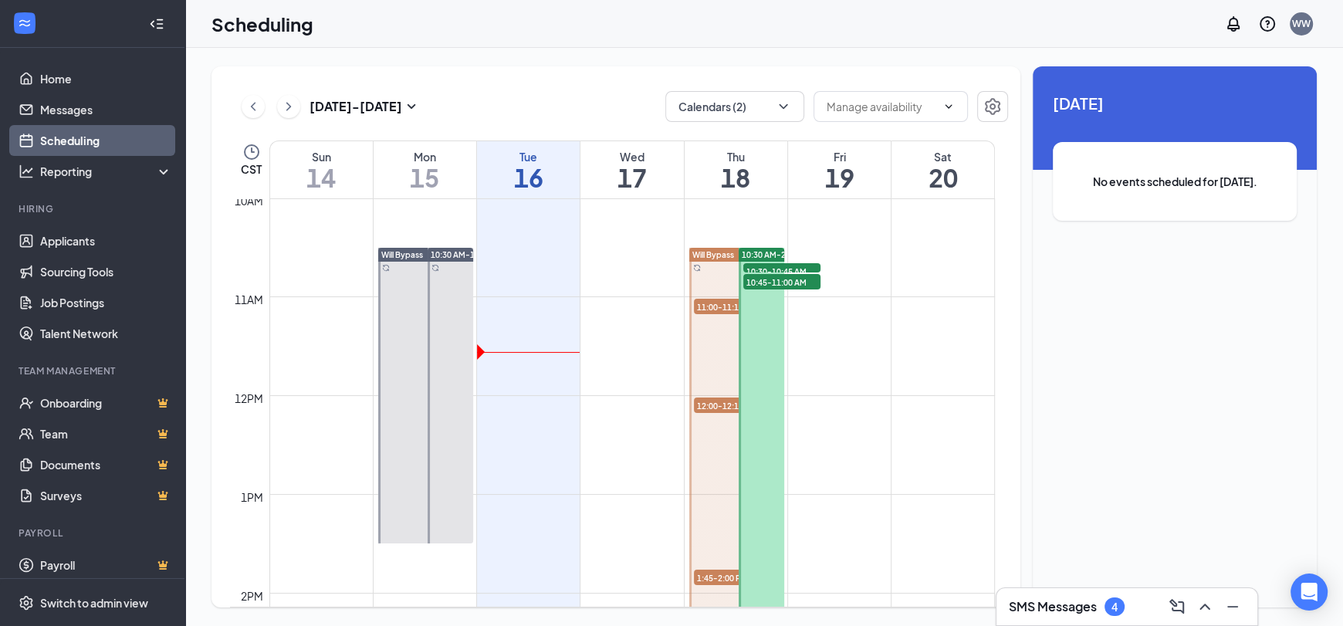
click at [711, 309] on span "11:00-11:15 AM" at bounding box center [732, 306] width 77 height 15
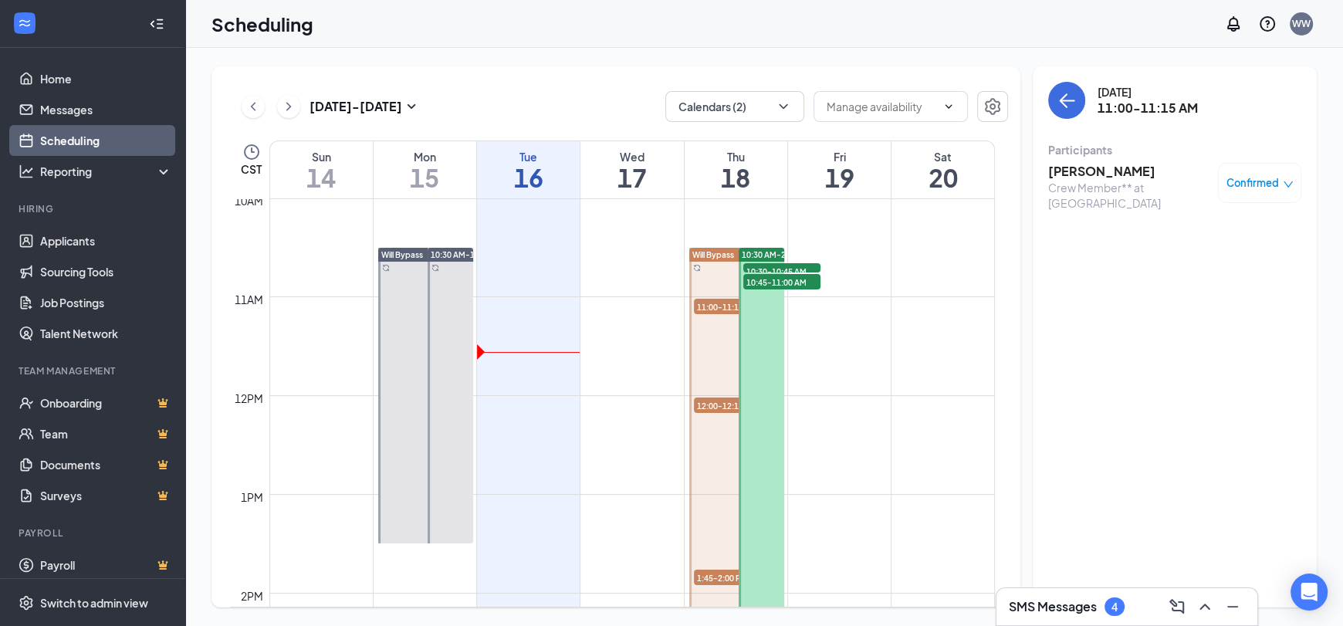
click at [717, 403] on span "12:00-12:15 PM" at bounding box center [732, 404] width 77 height 15
click at [718, 577] on span "1:45-2:00 PM" at bounding box center [732, 576] width 77 height 15
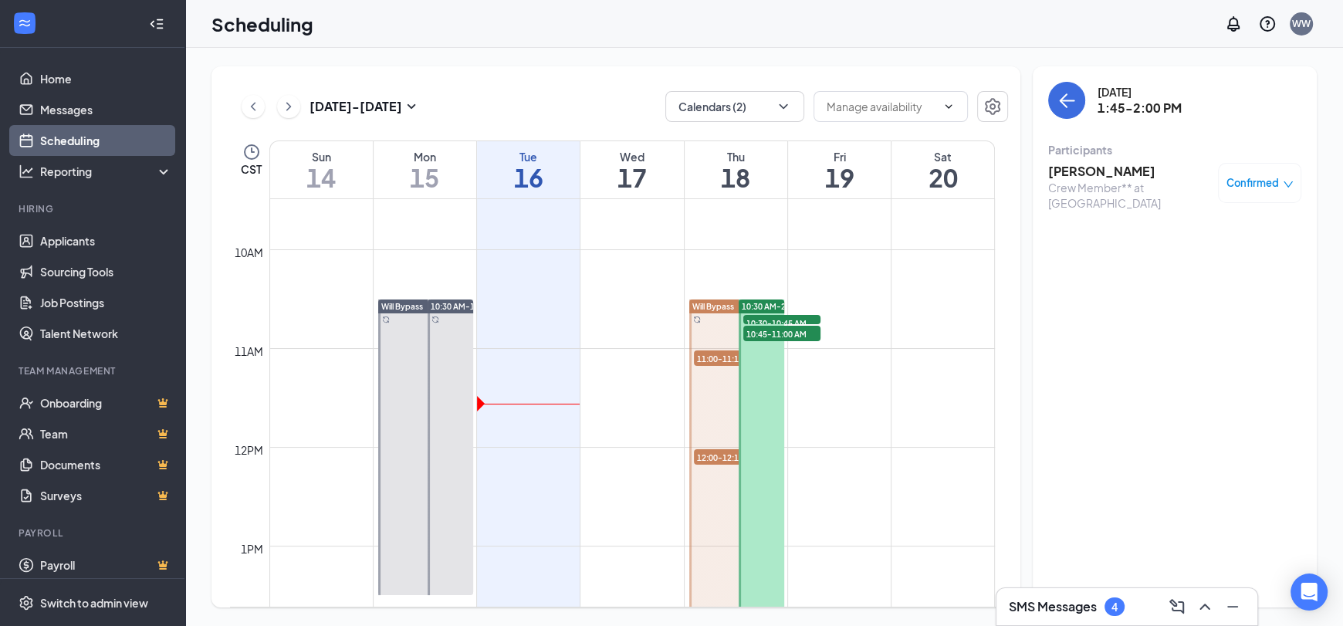
scroll to position [912, 0]
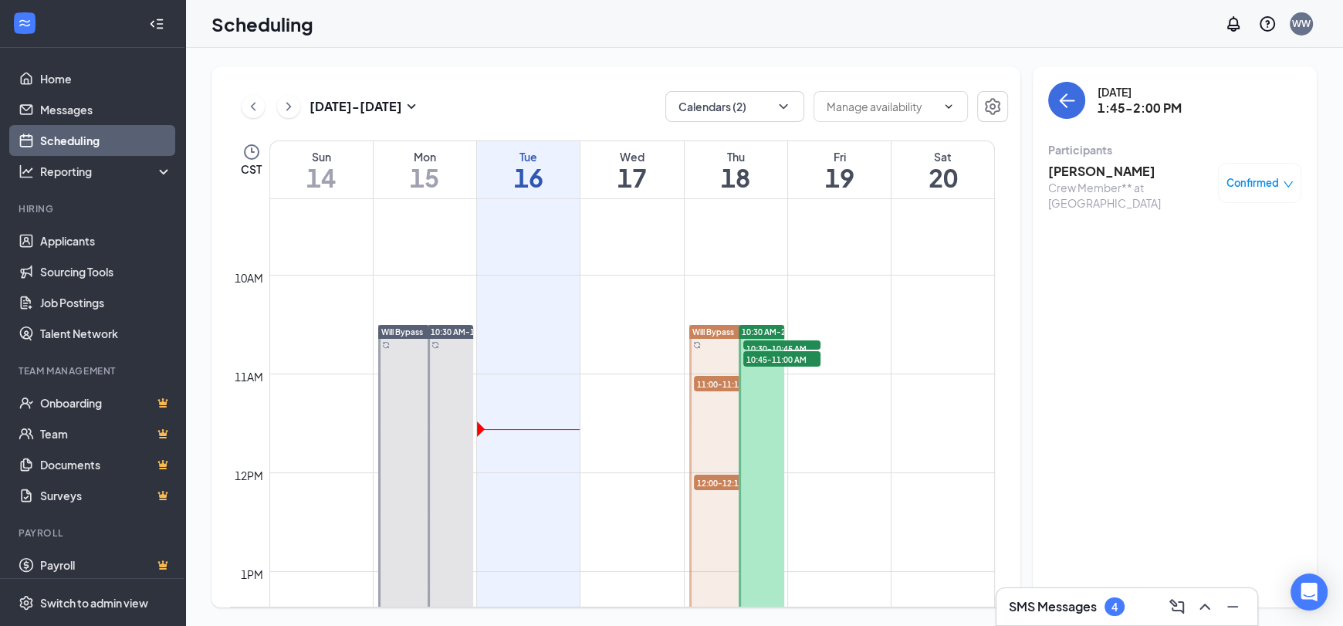
click at [772, 343] on span "10:30-10:45 AM" at bounding box center [781, 347] width 77 height 15
click at [772, 357] on span "10:45-11:00 AM" at bounding box center [781, 358] width 77 height 15
